Goal: Entertainment & Leisure: Consume media (video, audio)

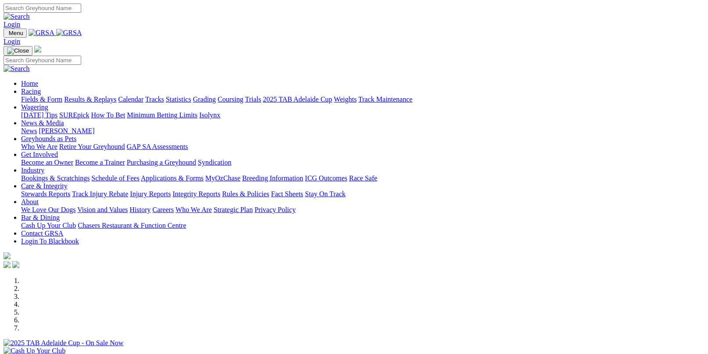
click at [107, 96] on link "Results & Replays" at bounding box center [90, 99] width 52 height 7
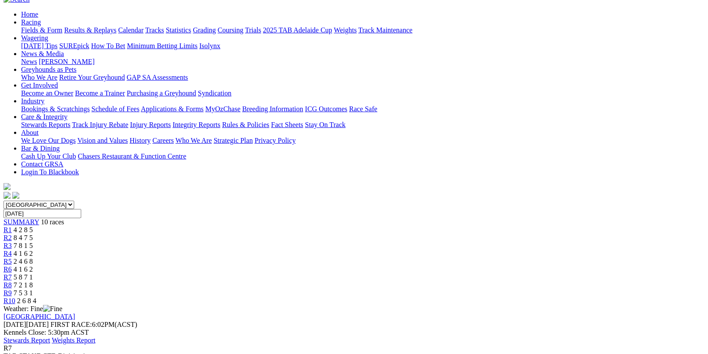
scroll to position [88, 0]
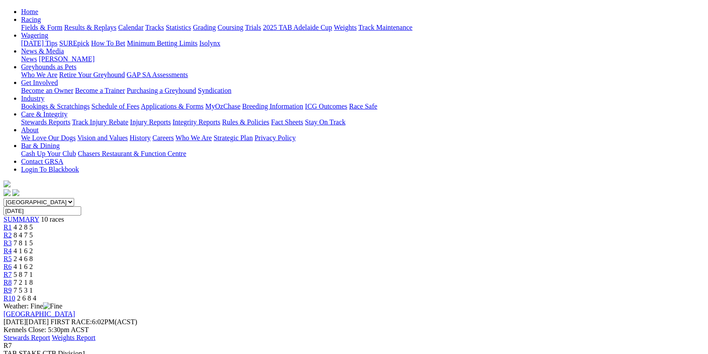
click at [408, 263] on div "R6 4 1 6 2" at bounding box center [354, 267] width 701 height 8
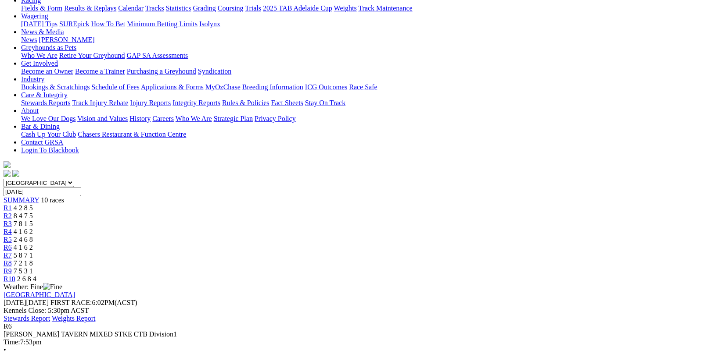
scroll to position [132, 0]
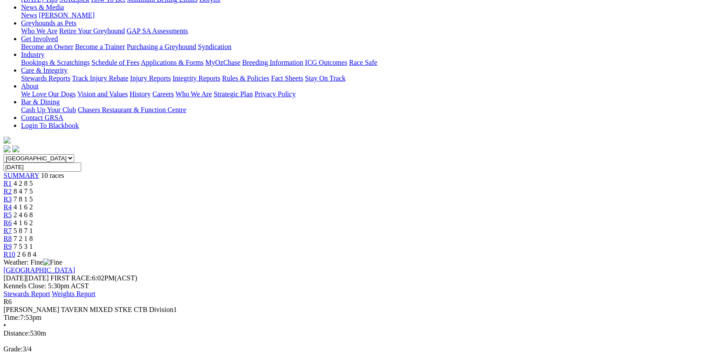
click at [12, 211] on link "R5" at bounding box center [8, 214] width 8 height 7
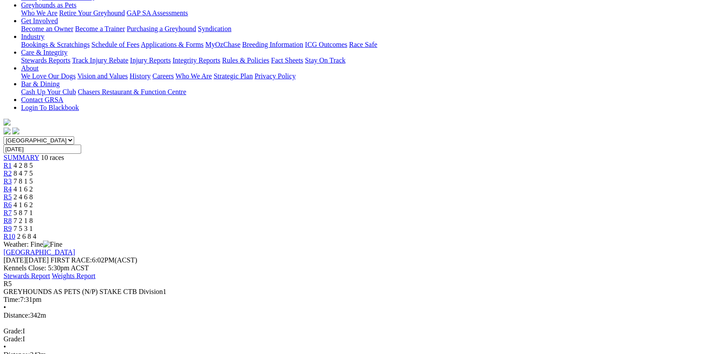
scroll to position [175, 0]
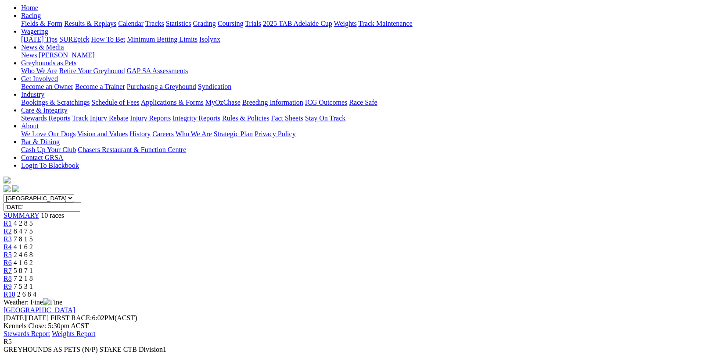
scroll to position [88, 0]
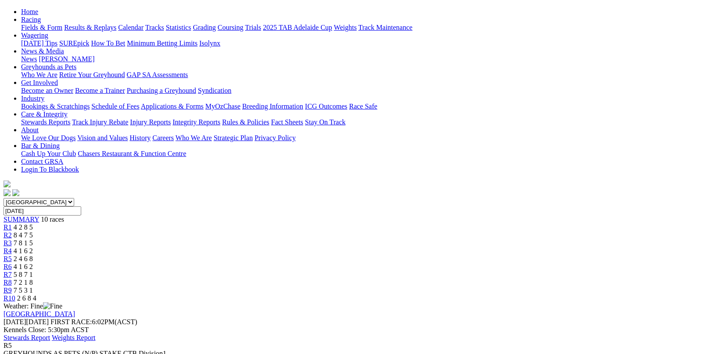
click at [12, 263] on span "R6" at bounding box center [8, 266] width 8 height 7
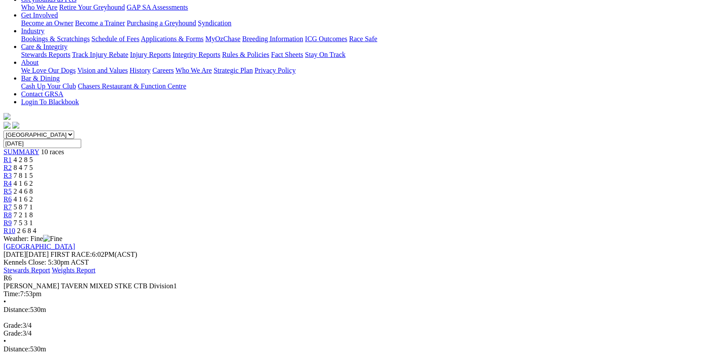
scroll to position [175, 0]
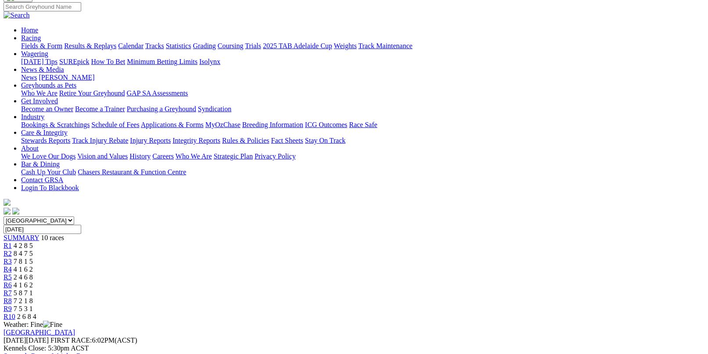
scroll to position [44, 0]
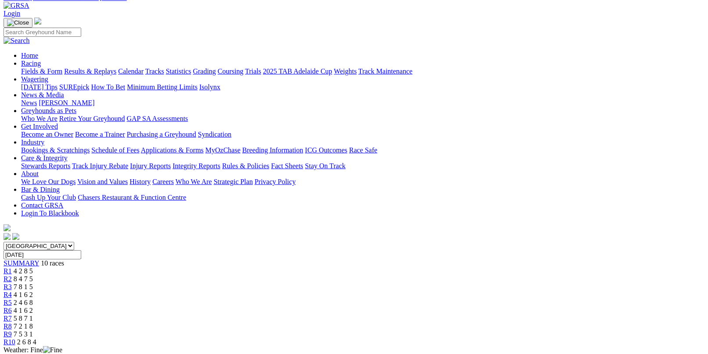
click at [33, 315] on span "5 8 7 1" at bounding box center [23, 318] width 19 height 7
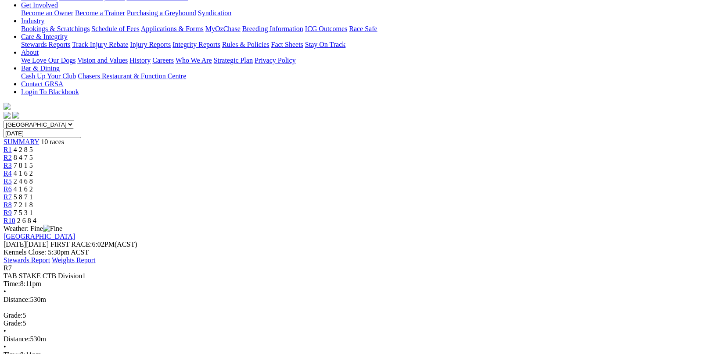
scroll to position [175, 0]
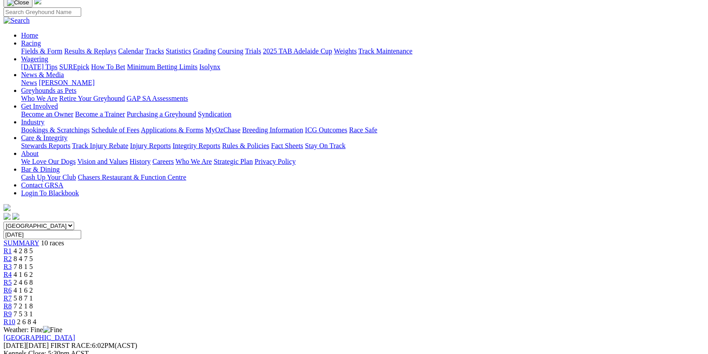
scroll to position [44, 0]
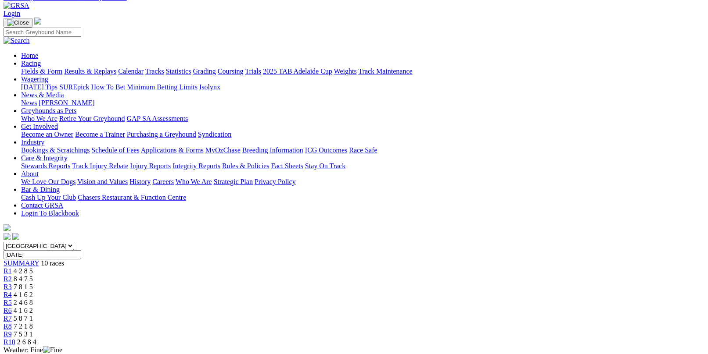
click at [512, 323] on div "R8 7 2 1 8" at bounding box center [354, 327] width 701 height 8
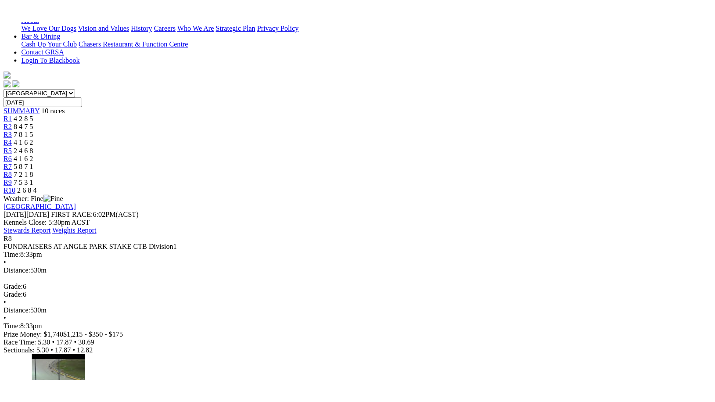
scroll to position [175, 0]
